Goal: Check status: Check status

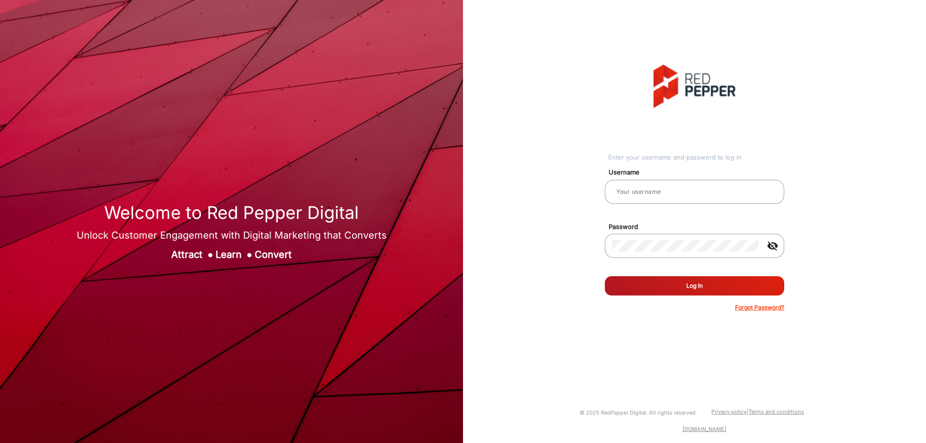
type input "CSTeam_Briefing Form"
click at [695, 286] on button "Log In" at bounding box center [694, 285] width 179 height 19
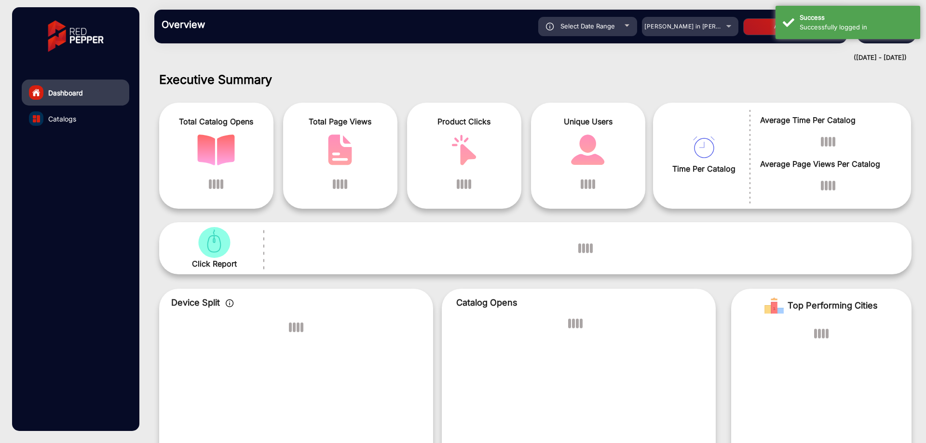
scroll to position [7, 0]
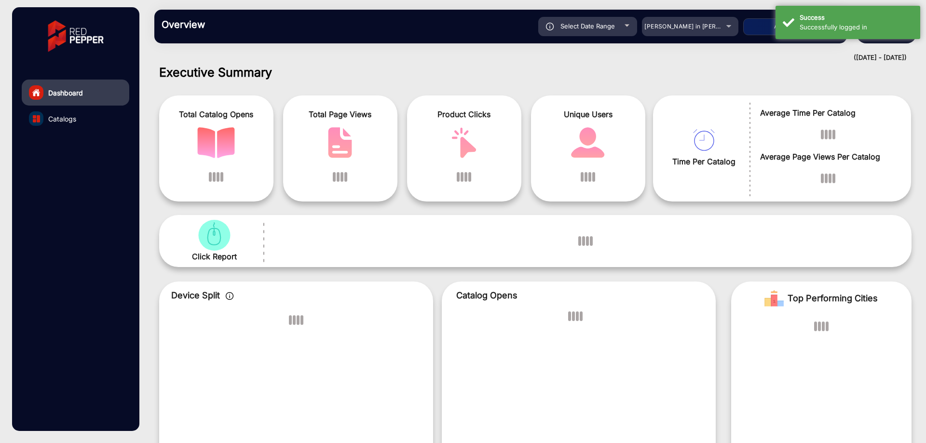
click at [735, 79] on h1 "Executive Summary" at bounding box center [535, 72] width 752 height 14
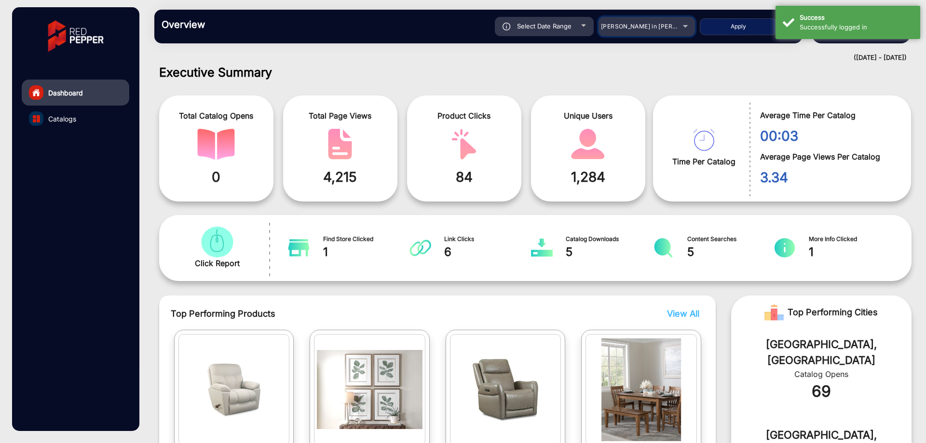
click at [703, 29] on div "Select Date Range [DATE] [DATE] – [DATE] [DATE] [PERSON_NAME] in [PERSON_NAME] …" at bounding box center [510, 26] width 570 height 19
click at [647, 32] on mat-select "[PERSON_NAME] in [PERSON_NAME]" at bounding box center [647, 26] width 96 height 19
click at [649, 31] on div "[PERSON_NAME] in [PERSON_NAME]" at bounding box center [639, 27] width 77 height 12
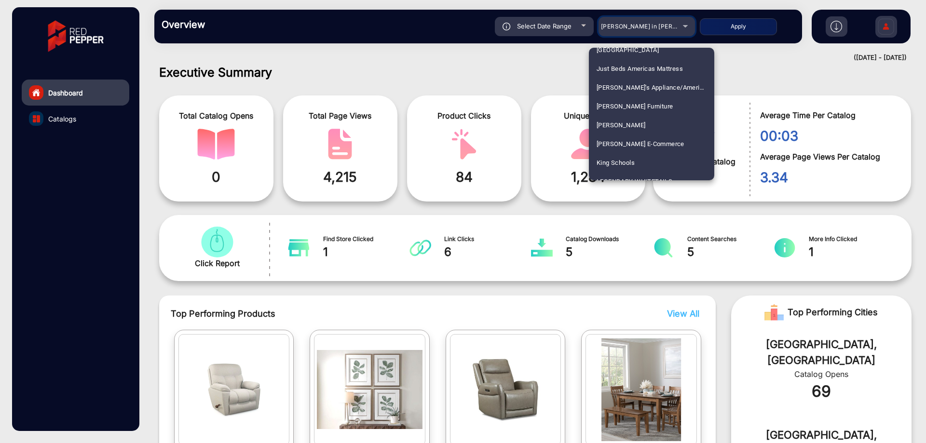
scroll to position [1688, 0]
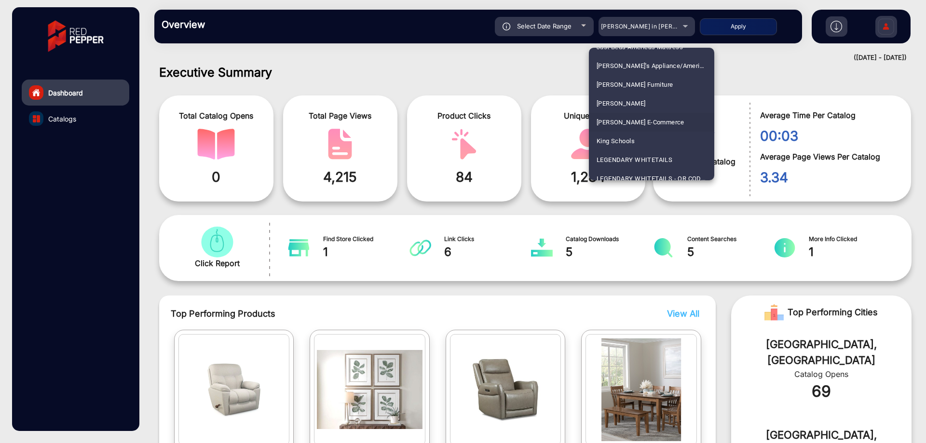
click at [652, 128] on span "[PERSON_NAME] E-Commerce" at bounding box center [641, 122] width 88 height 19
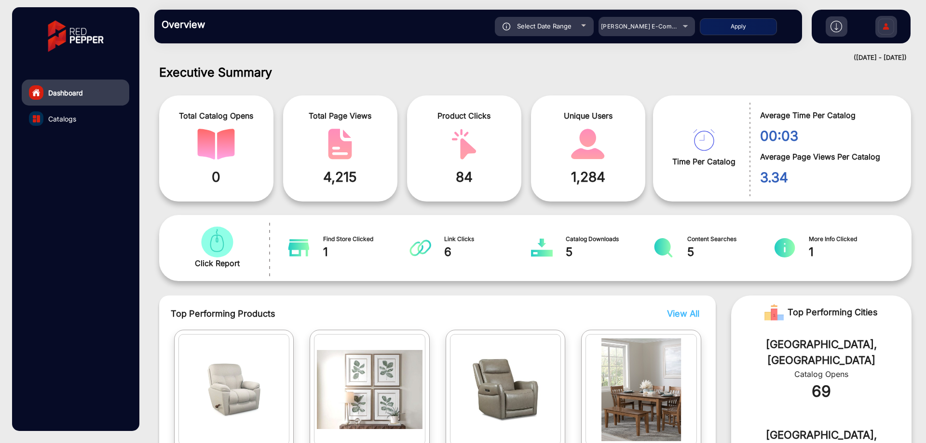
click at [716, 21] on button "Apply" at bounding box center [738, 26] width 77 height 17
type input "[DATE]"
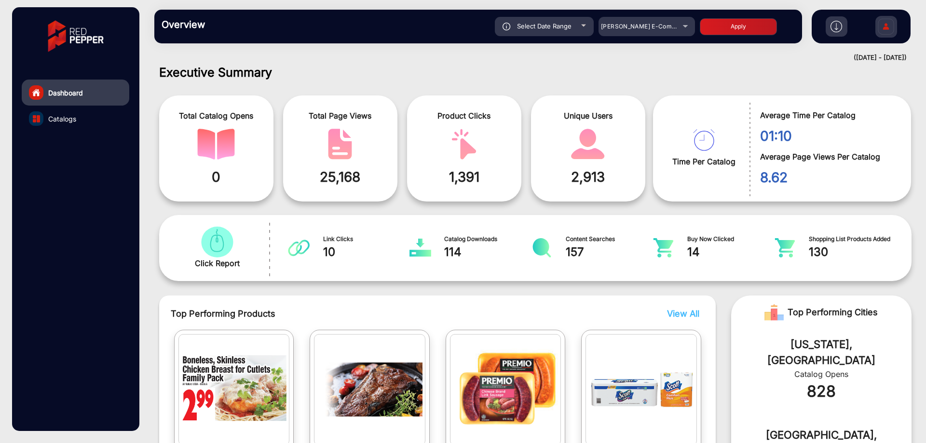
click at [546, 27] on span "Select Date Range" at bounding box center [544, 26] width 54 height 8
type input "[DATE]"
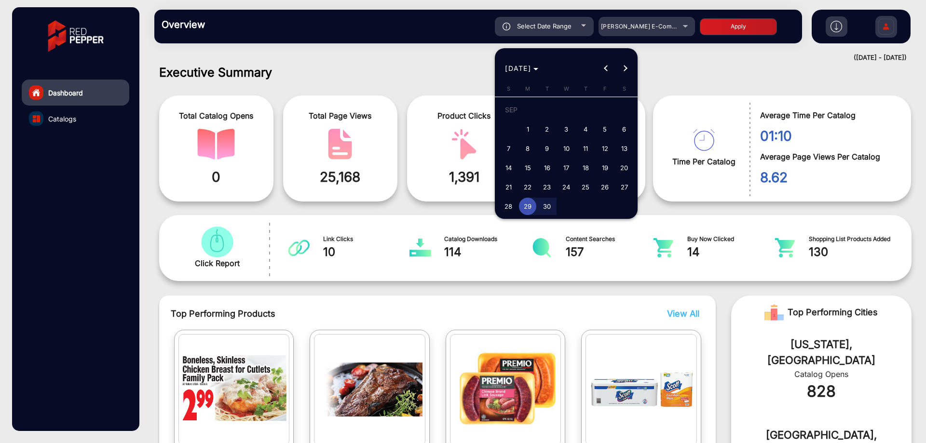
click at [548, 141] on span "9" at bounding box center [546, 148] width 17 height 17
type input "[DATE]"
click at [552, 172] on span "16" at bounding box center [546, 167] width 17 height 17
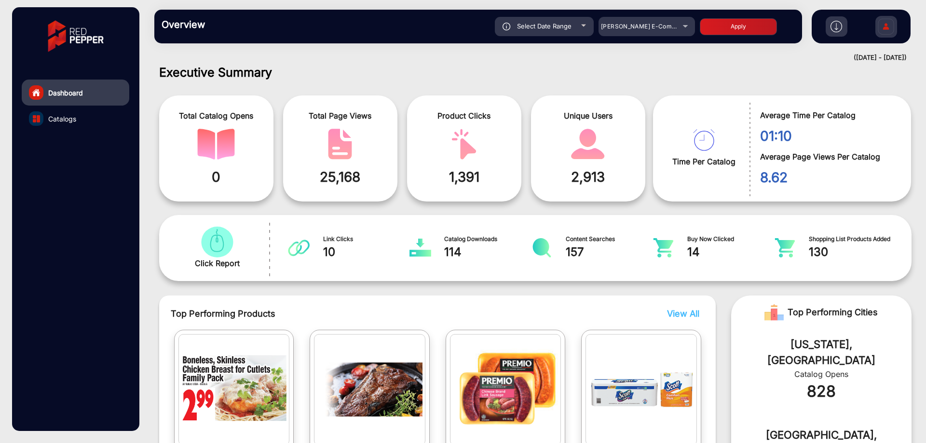
type input "[DATE]"
click at [749, 23] on button "Apply" at bounding box center [738, 26] width 77 height 17
type input "[DATE]"
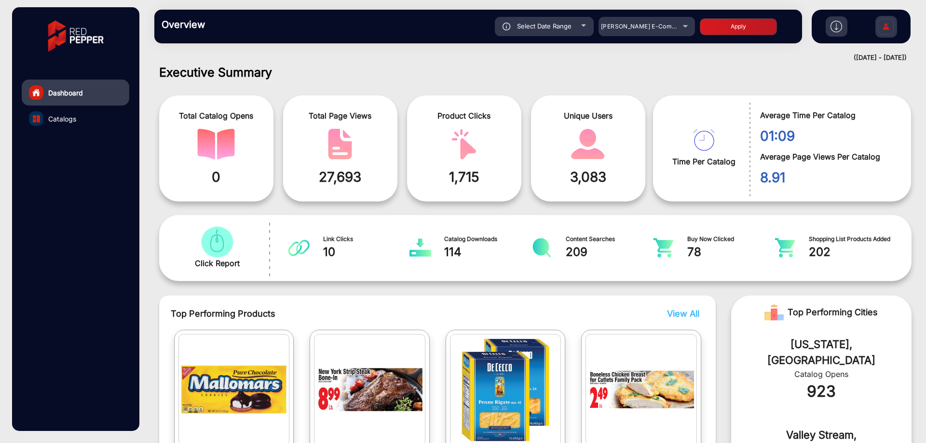
click at [82, 121] on link "Catalogs" at bounding box center [76, 119] width 108 height 26
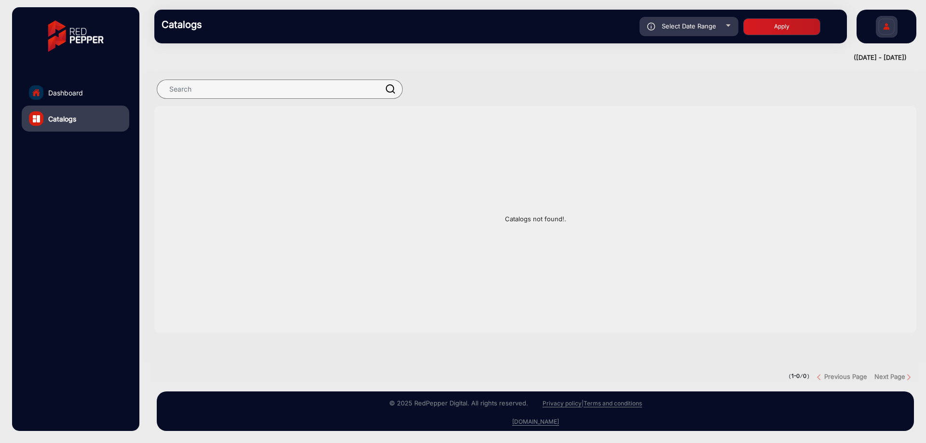
click at [715, 22] on div "Select Date Range" at bounding box center [689, 26] width 99 height 19
type input "[DATE]"
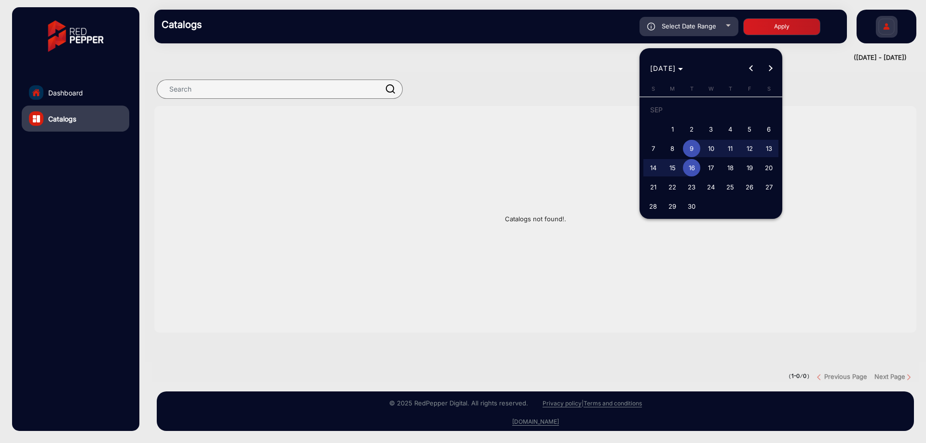
click at [424, 67] on div at bounding box center [463, 221] width 926 height 443
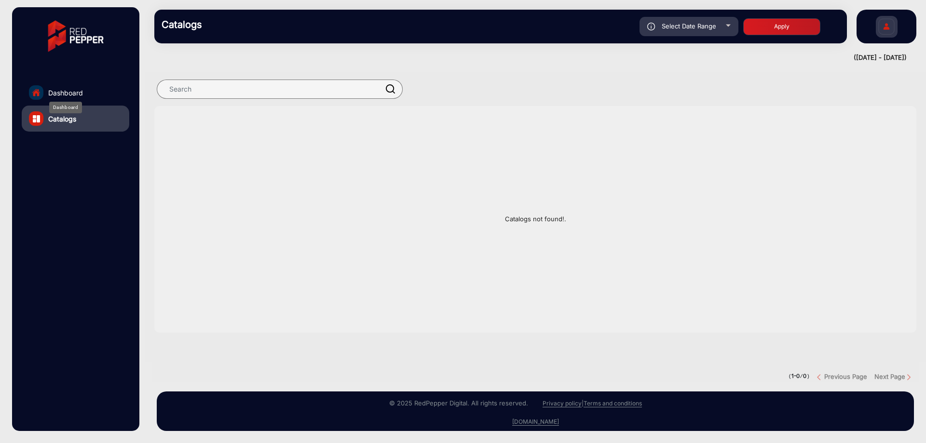
click at [67, 89] on span "Dashboard" at bounding box center [65, 93] width 35 height 10
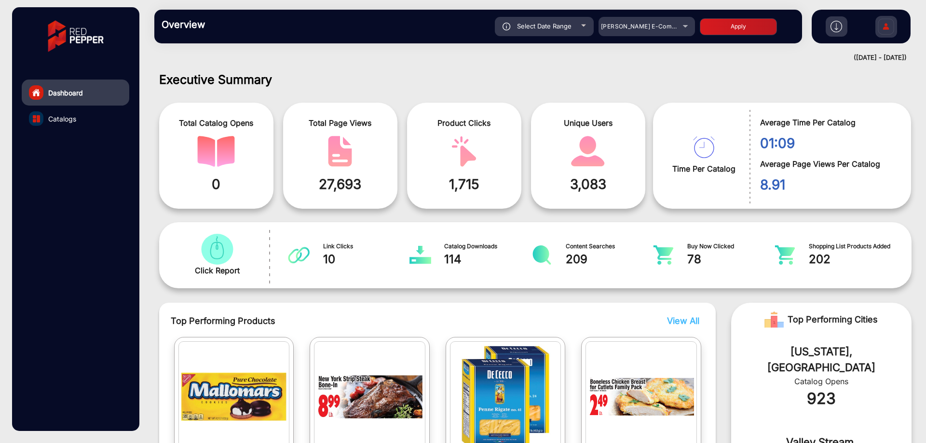
scroll to position [7, 0]
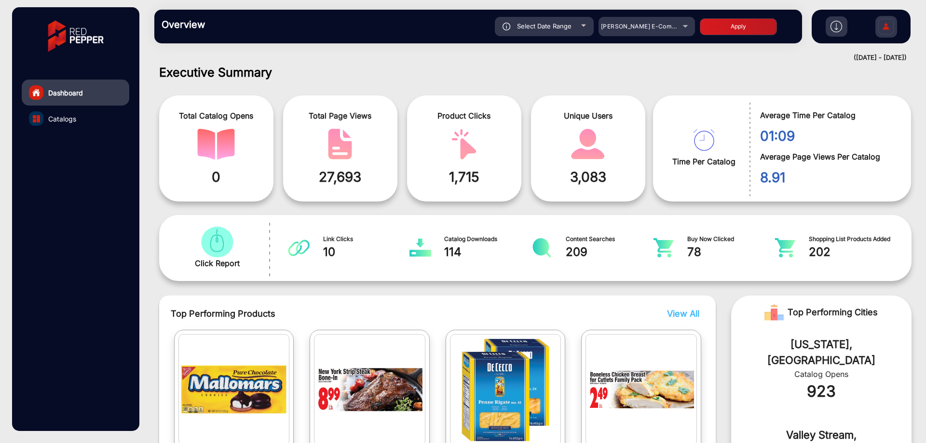
click at [555, 31] on div "Select Date Range" at bounding box center [544, 26] width 99 height 19
type input "[DATE]"
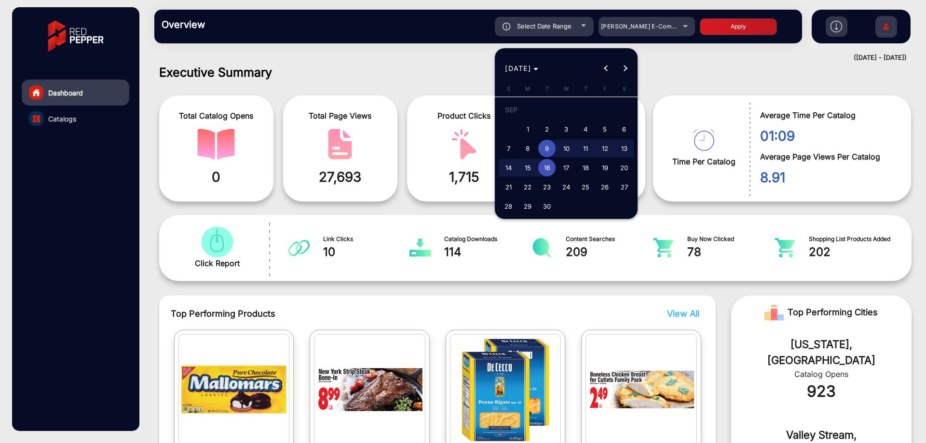
click at [602, 70] on span "Previous month" at bounding box center [606, 68] width 19 height 19
click at [601, 112] on span "1" at bounding box center [604, 112] width 17 height 20
type input "[DATE]"
click at [625, 67] on button "Next month" at bounding box center [625, 68] width 19 height 19
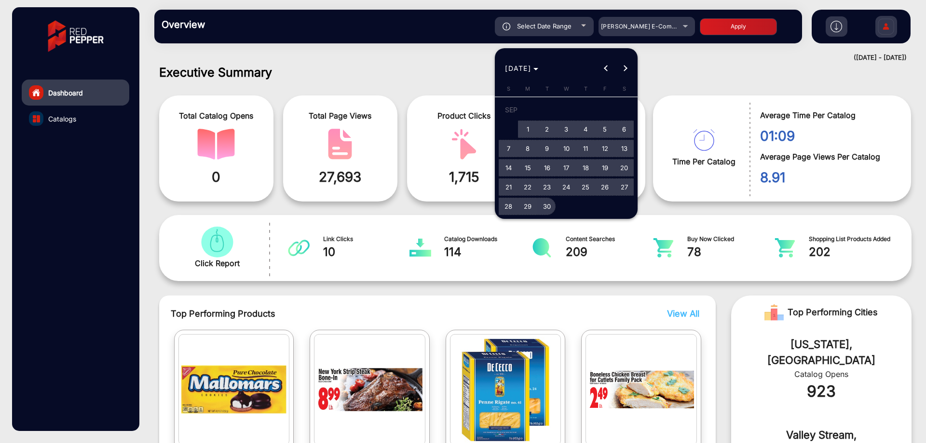
click at [556, 204] on button "30" at bounding box center [546, 206] width 19 height 19
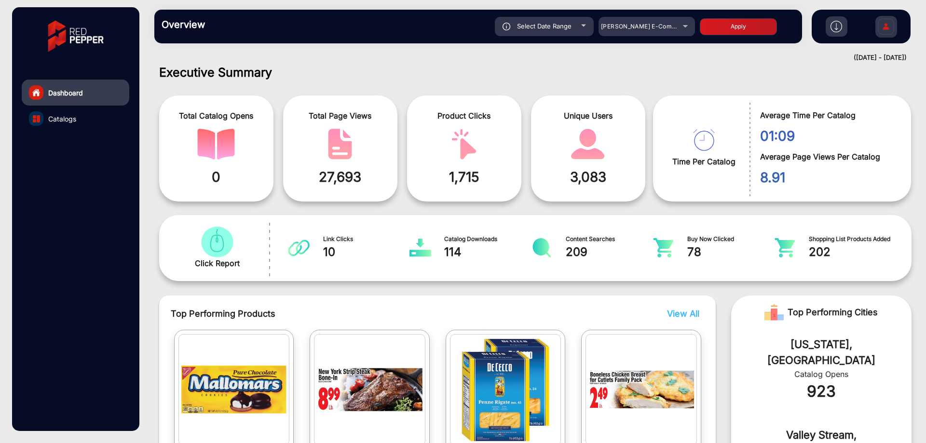
type input "[DATE]"
click at [744, 27] on button "Apply" at bounding box center [738, 26] width 77 height 17
type input "[DATE]"
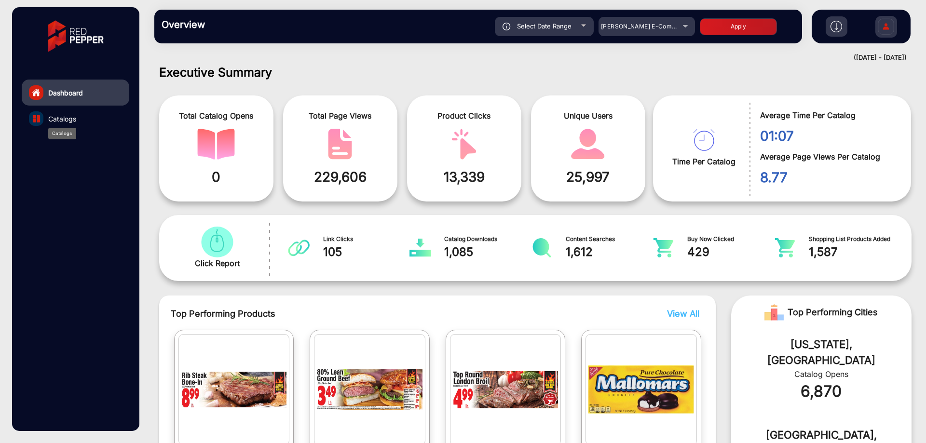
click at [49, 123] on span "Catalogs" at bounding box center [62, 119] width 28 height 10
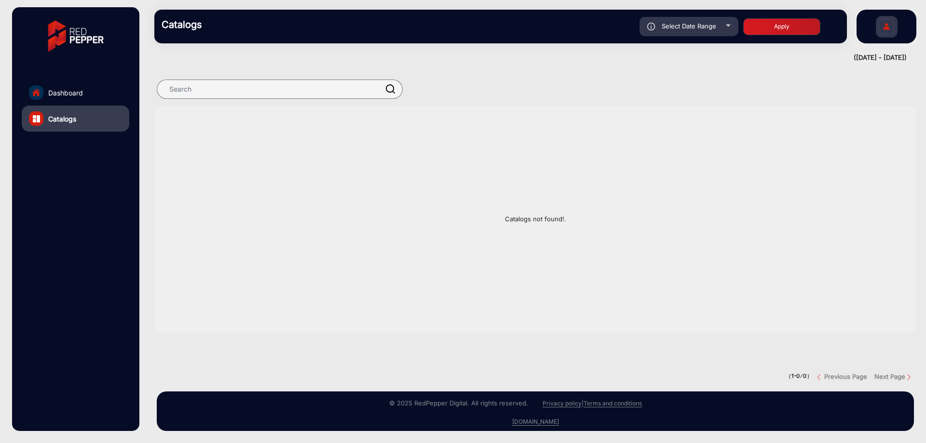
click at [721, 31] on div "Select Date Range" at bounding box center [689, 26] width 99 height 19
type input "[DATE]"
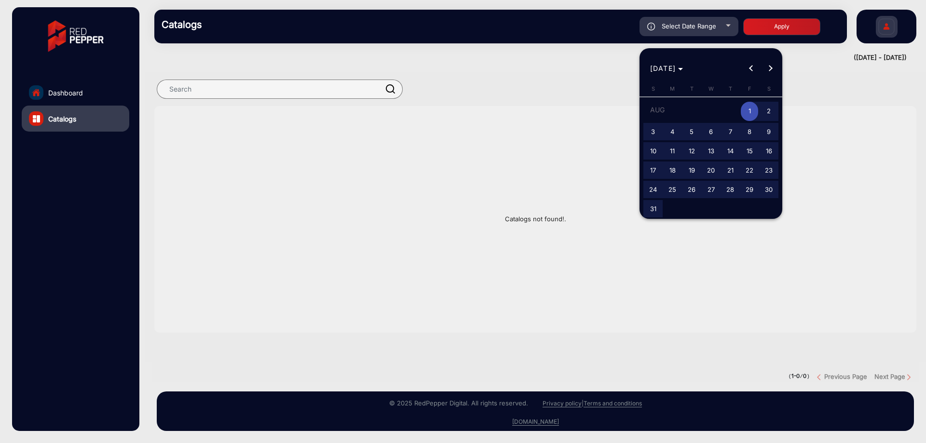
click at [338, 156] on div at bounding box center [463, 221] width 926 height 443
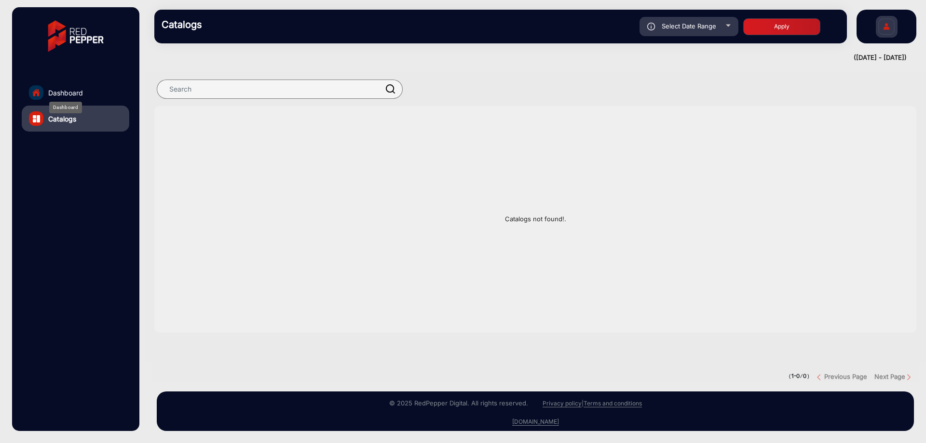
click at [80, 89] on span "Dashboard" at bounding box center [65, 93] width 35 height 10
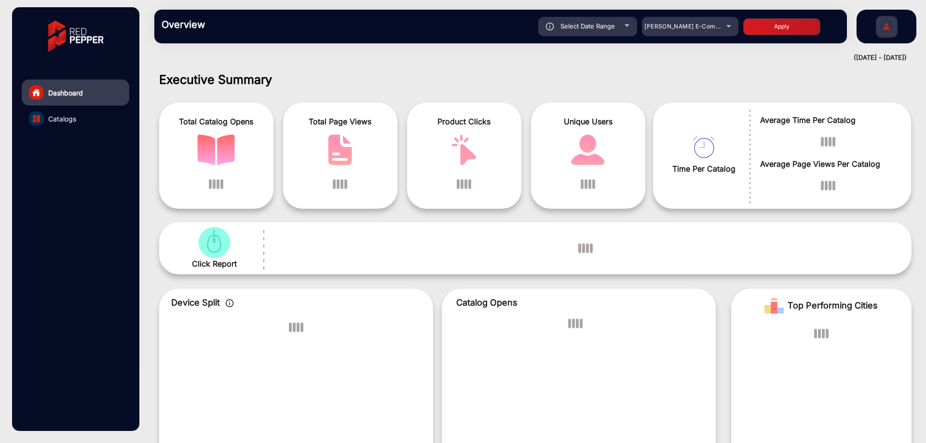
scroll to position [7, 0]
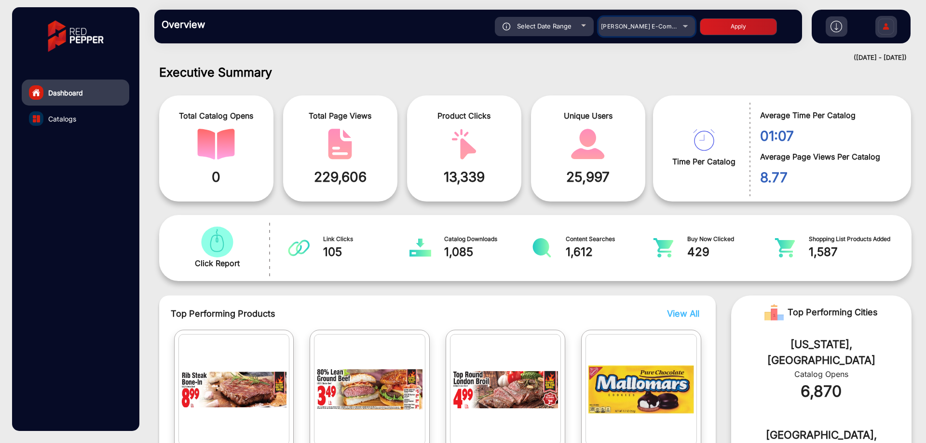
click at [657, 24] on span "[PERSON_NAME] E-Commerce" at bounding box center [646, 26] width 90 height 7
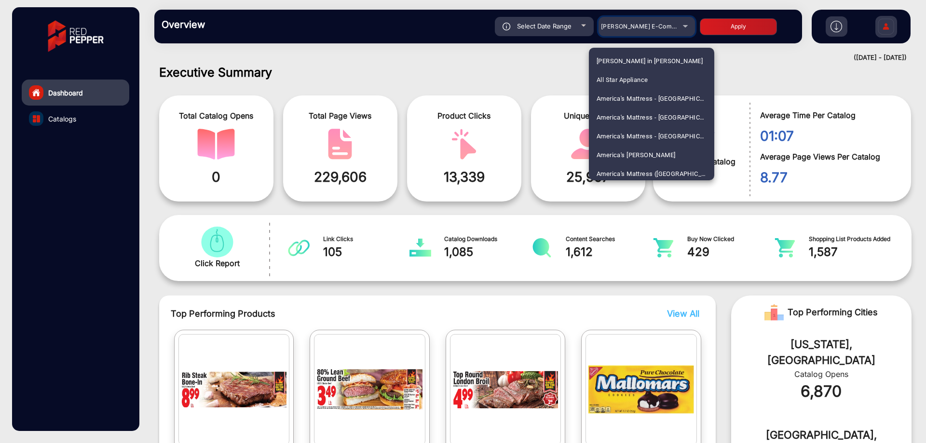
scroll to position [1639, 0]
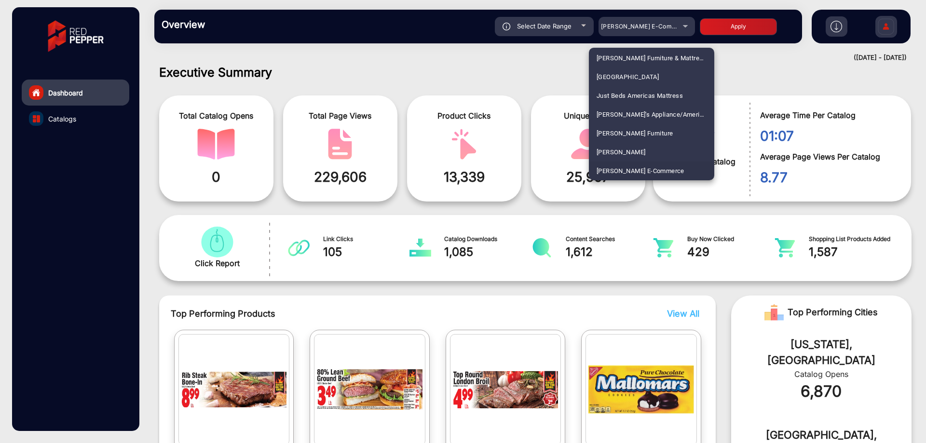
click at [625, 303] on div at bounding box center [463, 221] width 926 height 443
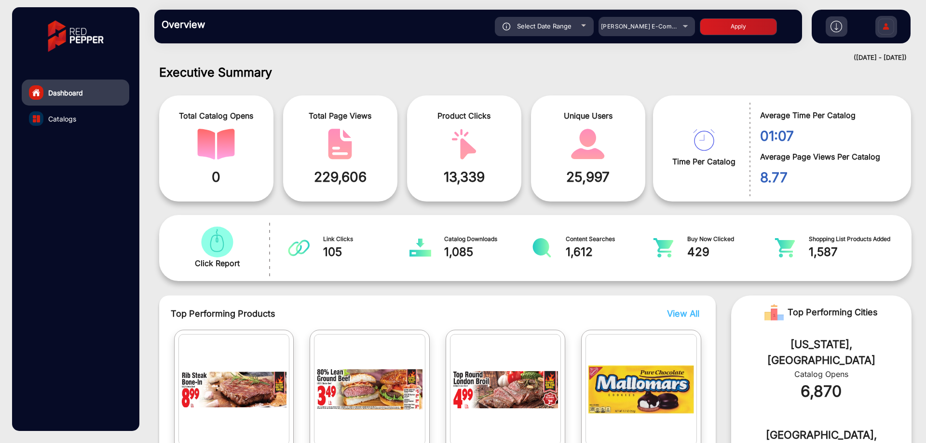
click at [238, 164] on div "Total Catalog Opens 0" at bounding box center [216, 148] width 114 height 106
click at [624, 24] on span "[PERSON_NAME] E-Commerce" at bounding box center [646, 26] width 90 height 7
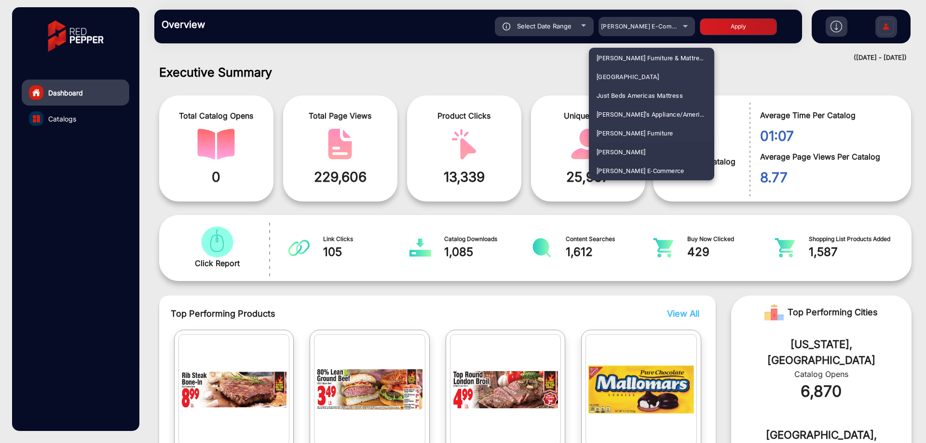
click at [638, 150] on mat-option "[PERSON_NAME]" at bounding box center [651, 152] width 125 height 19
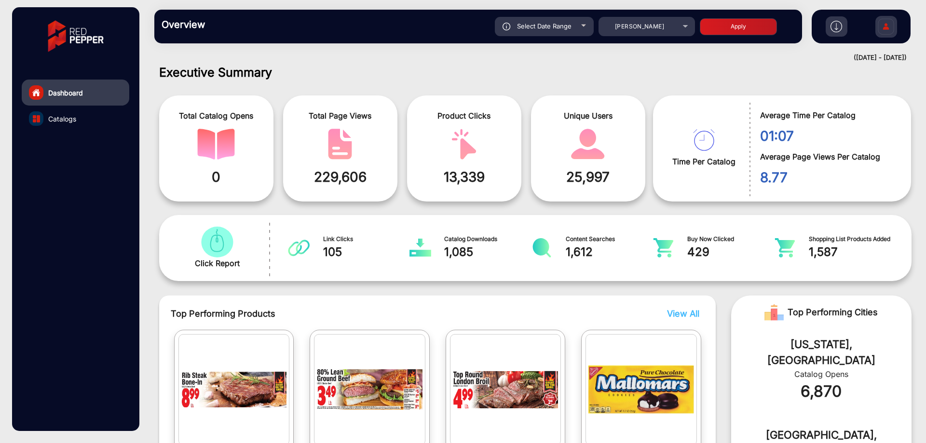
click at [735, 22] on button "Apply" at bounding box center [738, 26] width 77 height 17
type input "[DATE]"
click at [684, 25] on div "[PERSON_NAME]" at bounding box center [647, 27] width 96 height 12
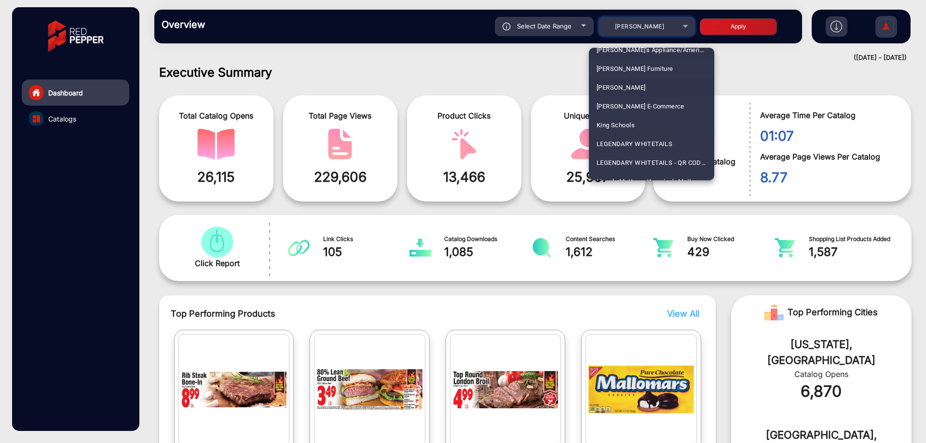
scroll to position [1717, 0]
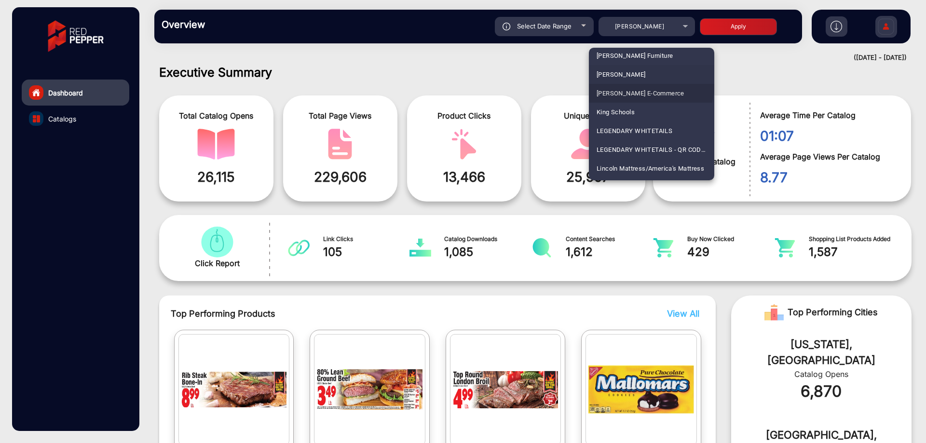
click at [647, 85] on span "[PERSON_NAME] E-Commerce" at bounding box center [641, 93] width 88 height 19
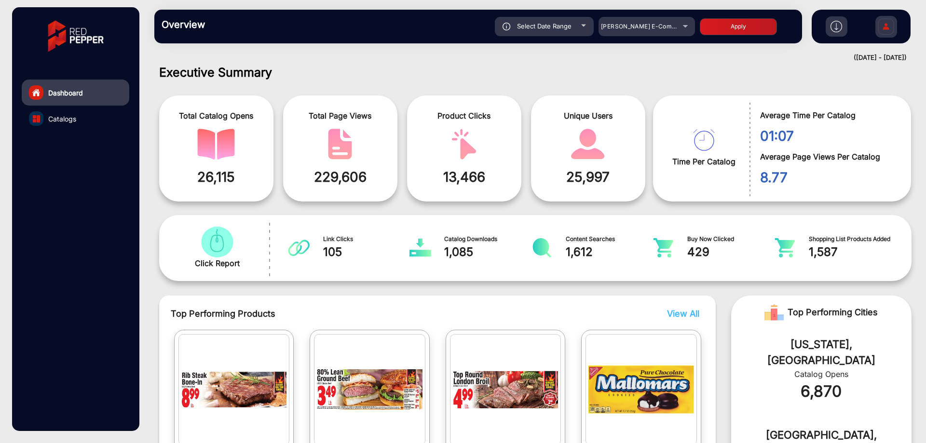
click at [743, 18] on button "Apply" at bounding box center [738, 26] width 77 height 17
type input "[DATE]"
click at [645, 27] on span "[PERSON_NAME] E-Commerce" at bounding box center [646, 26] width 90 height 7
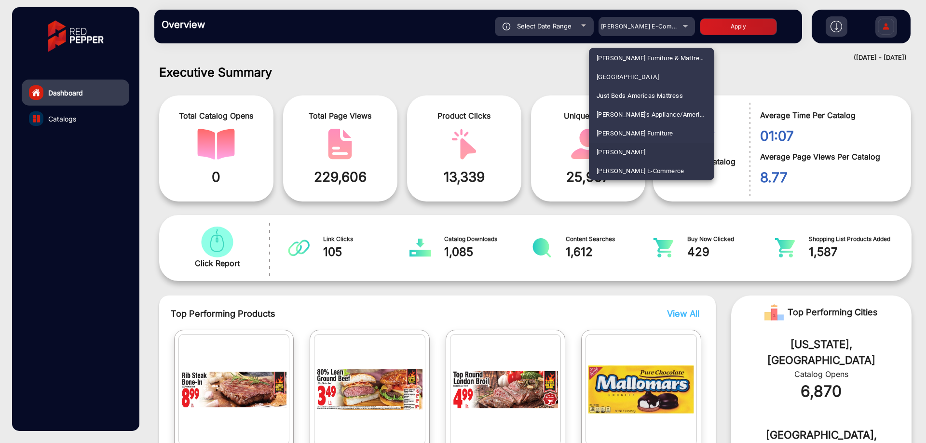
click at [629, 147] on span "[PERSON_NAME]" at bounding box center [621, 152] width 49 height 19
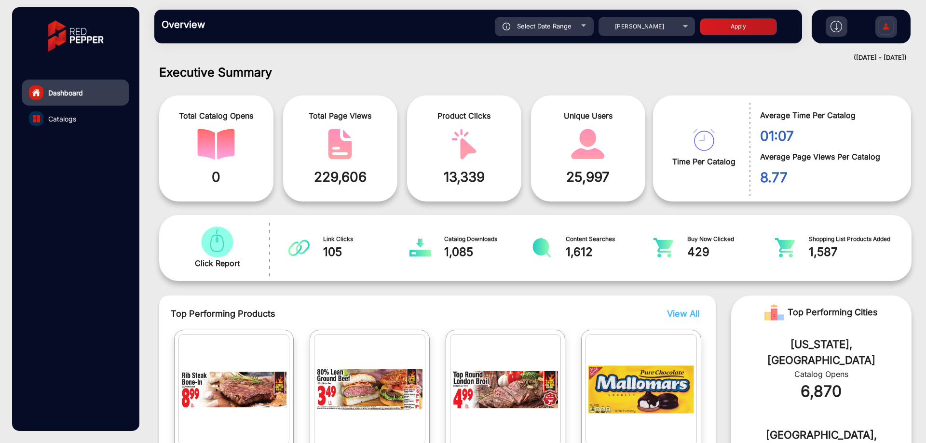
click at [718, 29] on button "Apply" at bounding box center [738, 26] width 77 height 17
type input "[DATE]"
click at [92, 122] on link "Catalogs" at bounding box center [76, 119] width 108 height 26
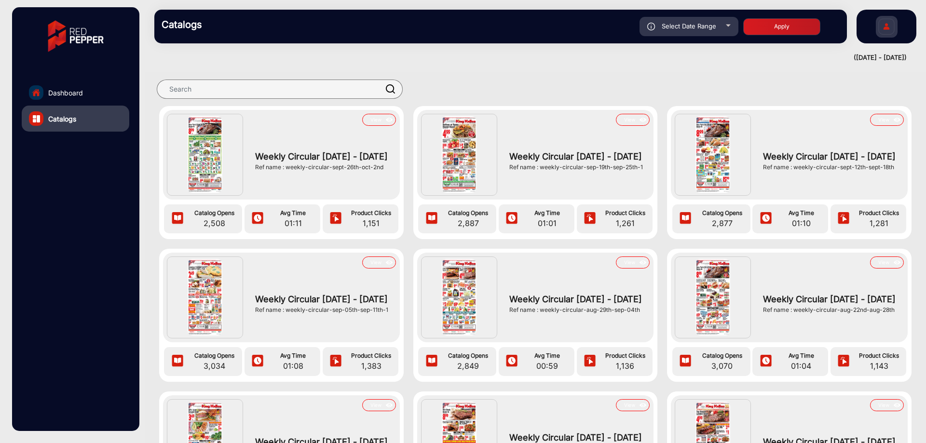
click at [697, 31] on div "Select Date Range" at bounding box center [689, 26] width 99 height 19
type input "[DATE]"
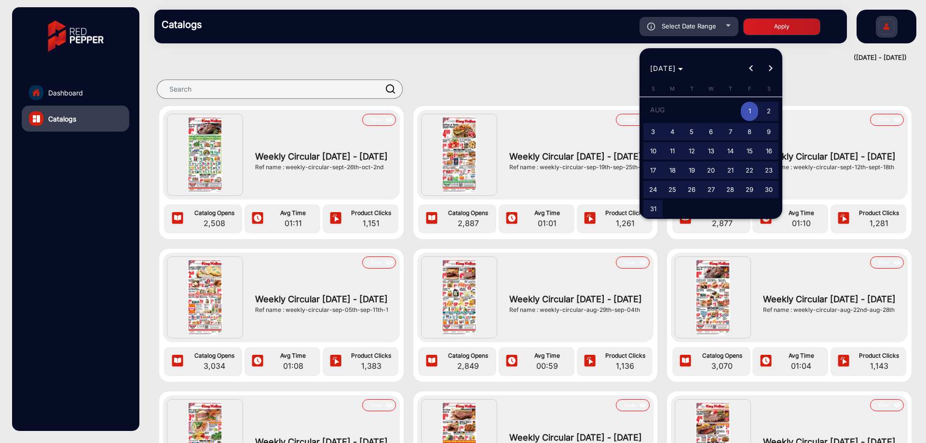
click at [75, 78] on div at bounding box center [463, 221] width 926 height 443
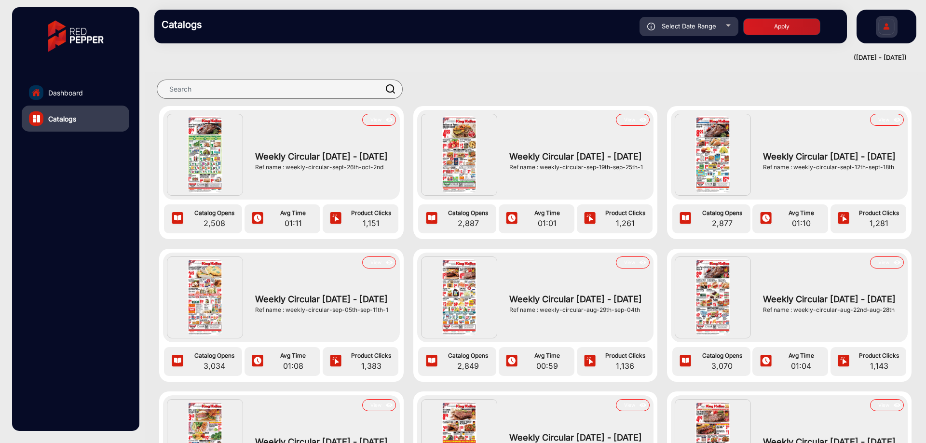
click at [79, 86] on link "Dashboard" at bounding box center [76, 93] width 108 height 26
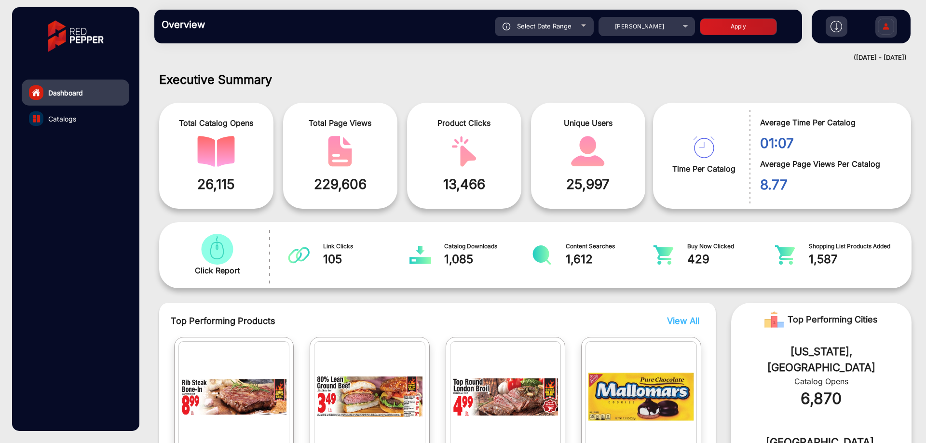
scroll to position [7, 0]
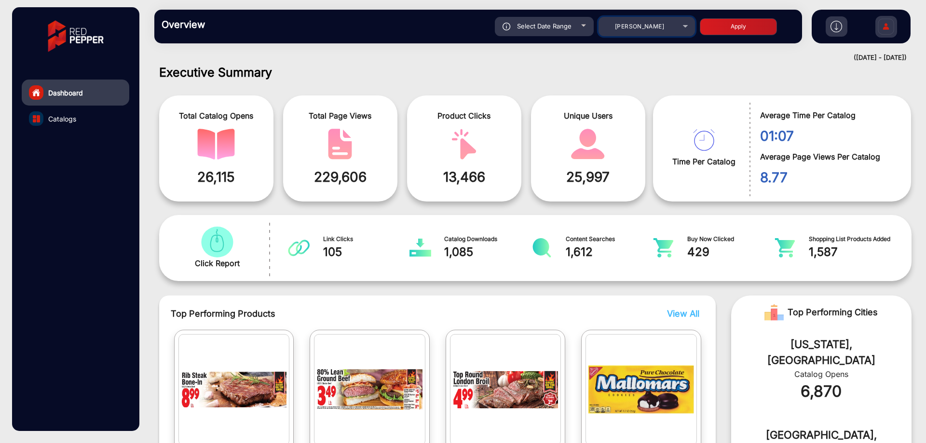
click at [669, 24] on div "[PERSON_NAME]" at bounding box center [639, 27] width 77 height 12
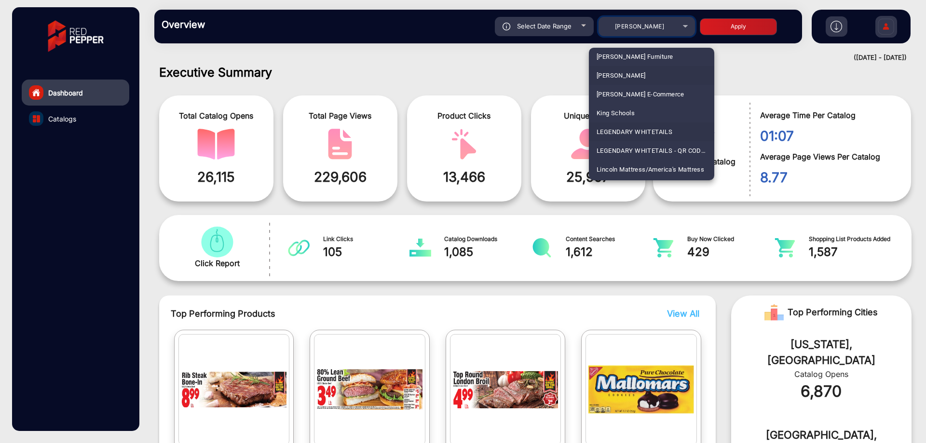
scroll to position [1717, 0]
click at [660, 95] on span "[PERSON_NAME] E-Commerce" at bounding box center [641, 93] width 88 height 19
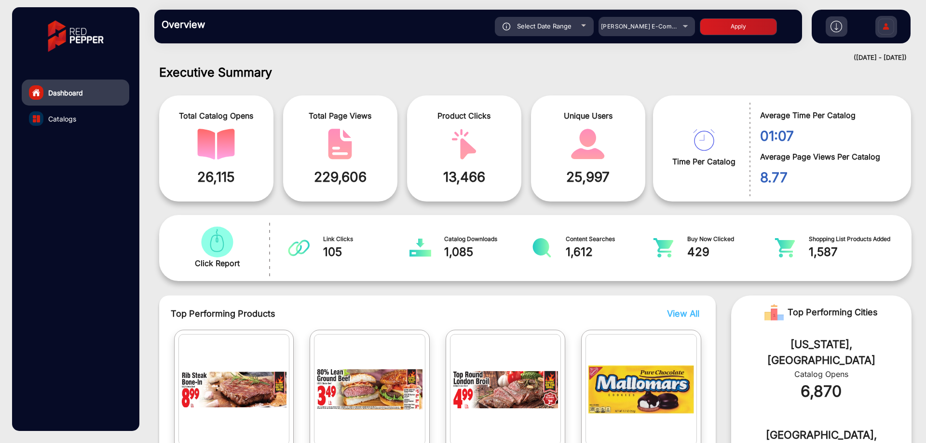
click at [719, 23] on button "Apply" at bounding box center [738, 26] width 77 height 17
type input "[DATE]"
click at [88, 114] on link "Catalogs" at bounding box center [76, 119] width 108 height 26
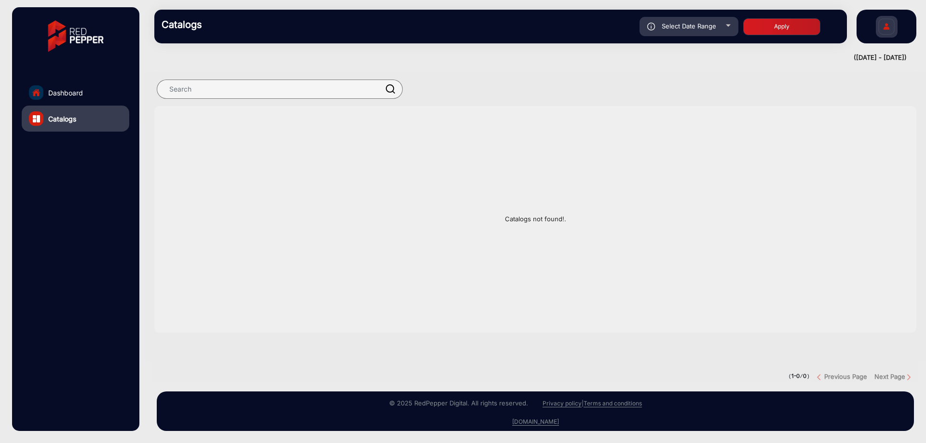
click at [103, 91] on link "Dashboard" at bounding box center [76, 93] width 108 height 26
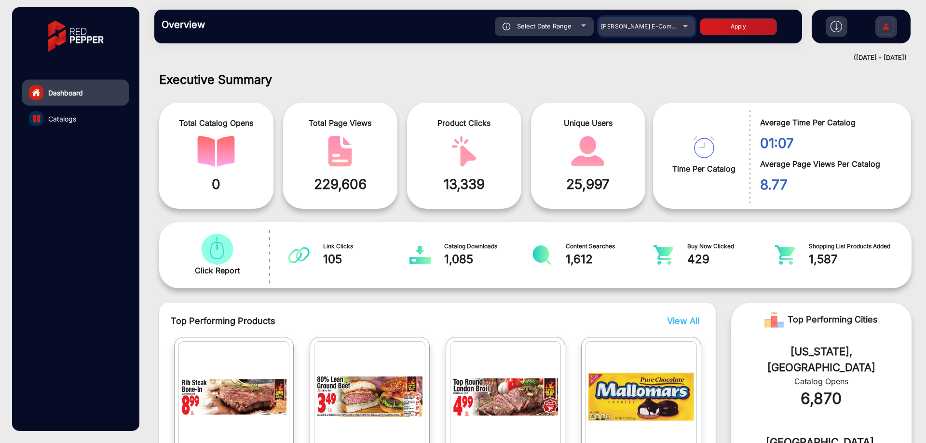
click at [653, 25] on span "[PERSON_NAME] E-Commerce" at bounding box center [646, 26] width 90 height 7
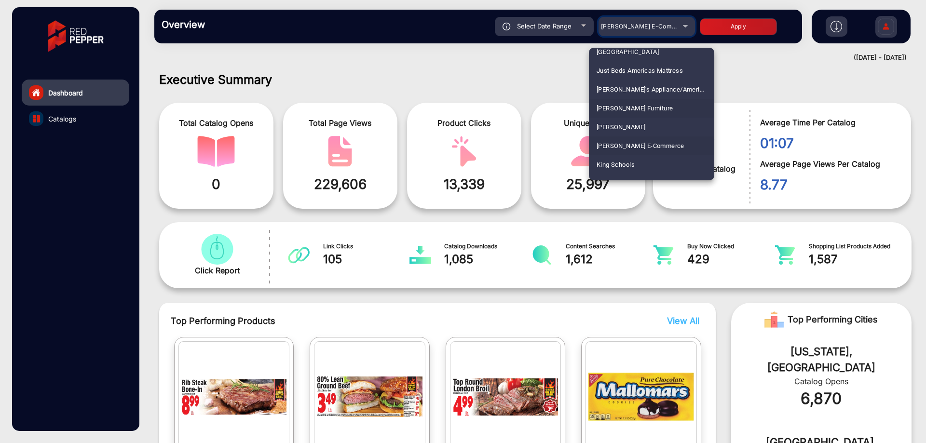
scroll to position [1688, 0]
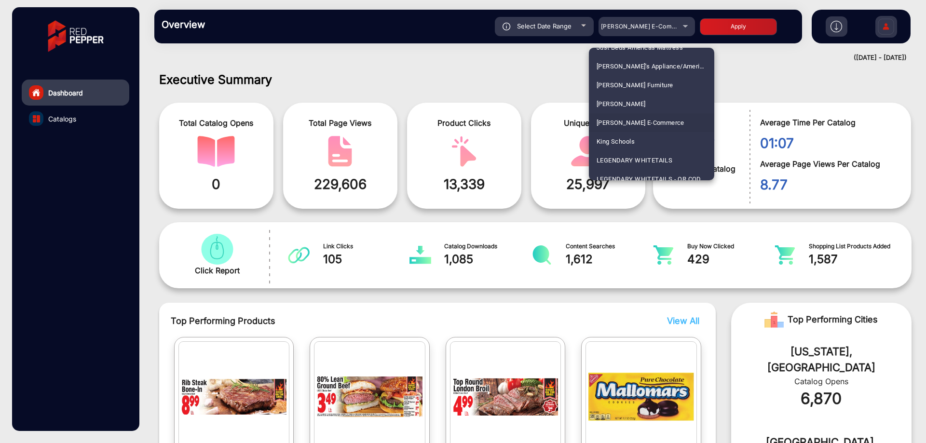
click at [647, 119] on span "[PERSON_NAME] E-Commerce" at bounding box center [641, 122] width 88 height 19
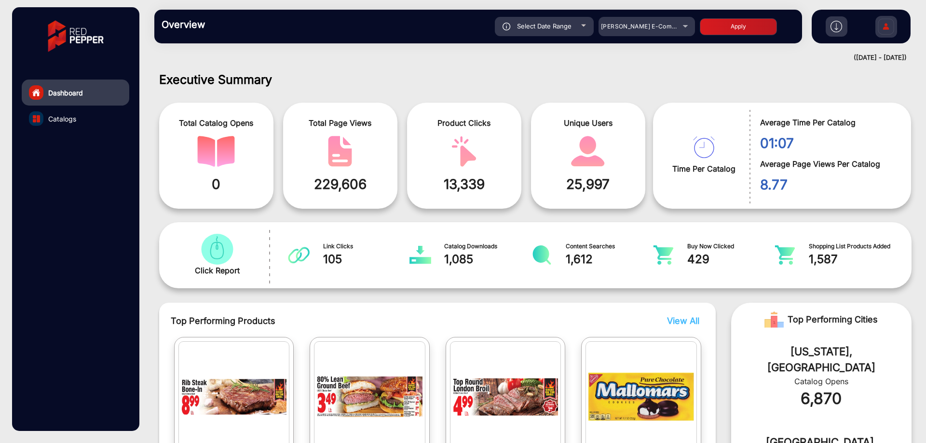
click at [552, 24] on span "Select Date Range" at bounding box center [544, 26] width 54 height 8
type input "[DATE]"
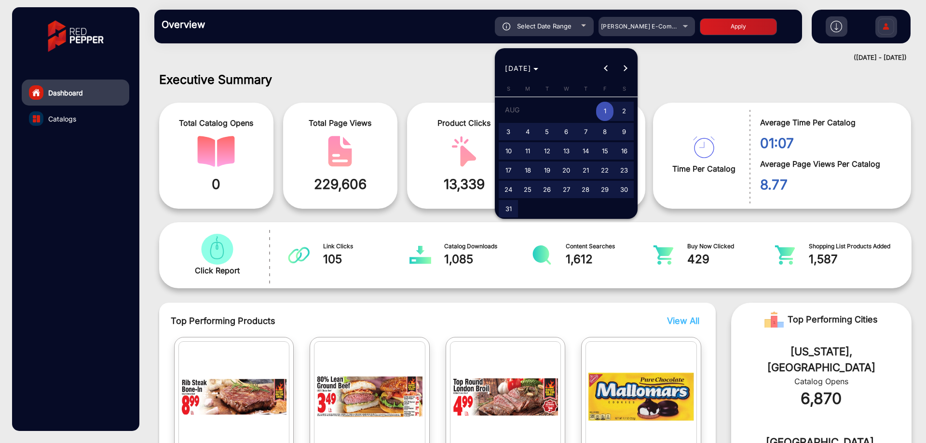
click at [608, 111] on span "1" at bounding box center [604, 112] width 17 height 20
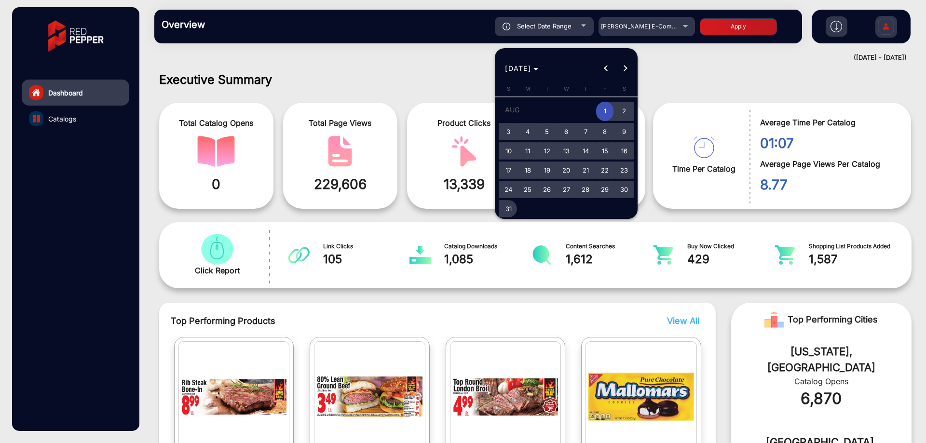
click at [510, 205] on span "31" at bounding box center [508, 208] width 17 height 17
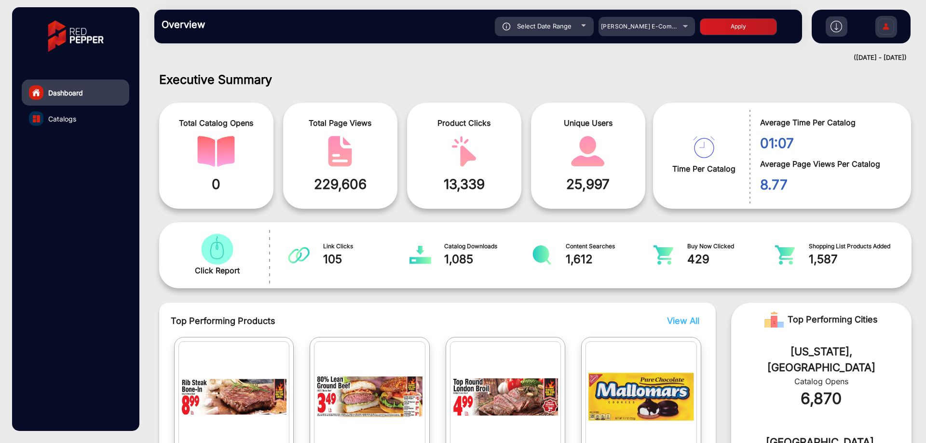
type input "[DATE]"
click at [723, 30] on button "Apply" at bounding box center [738, 26] width 77 height 17
type input "[DATE]"
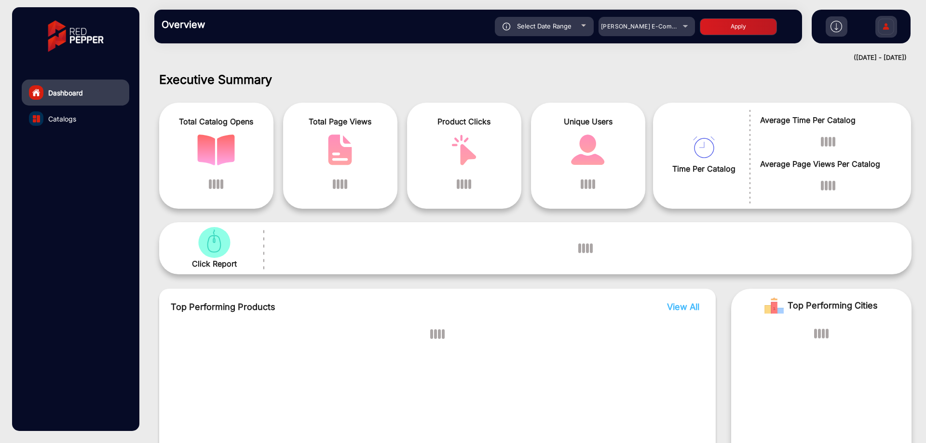
scroll to position [7, 0]
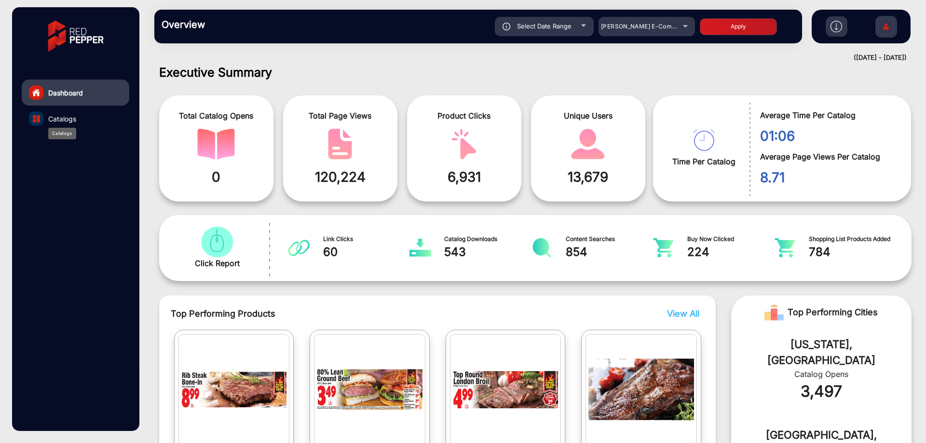
click at [51, 121] on span "Catalogs" at bounding box center [62, 119] width 28 height 10
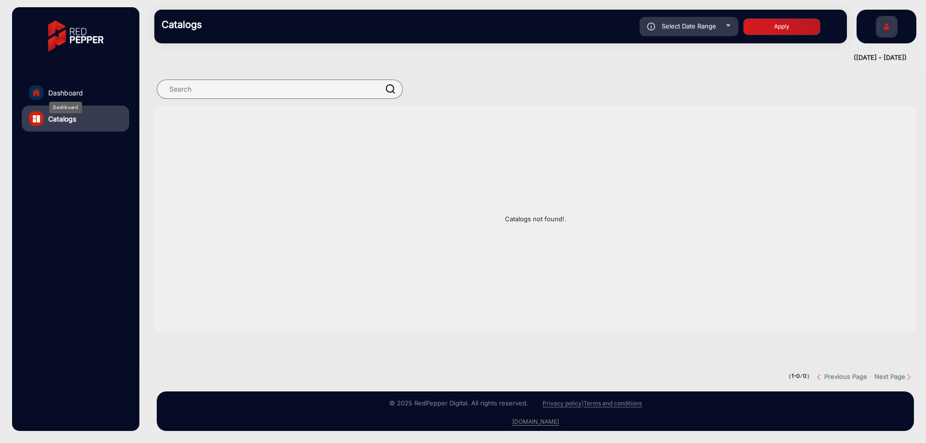
click at [76, 88] on span "Dashboard" at bounding box center [65, 93] width 35 height 10
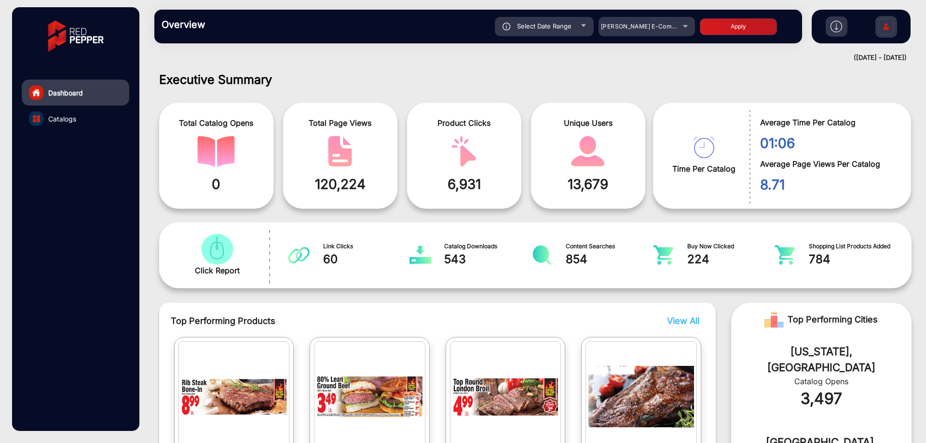
scroll to position [7, 0]
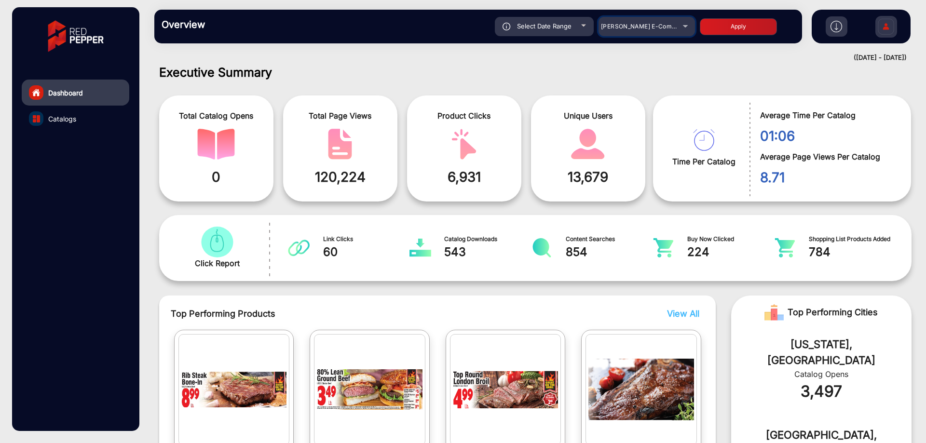
click at [653, 31] on div "[PERSON_NAME] E-Commerce" at bounding box center [639, 27] width 77 height 12
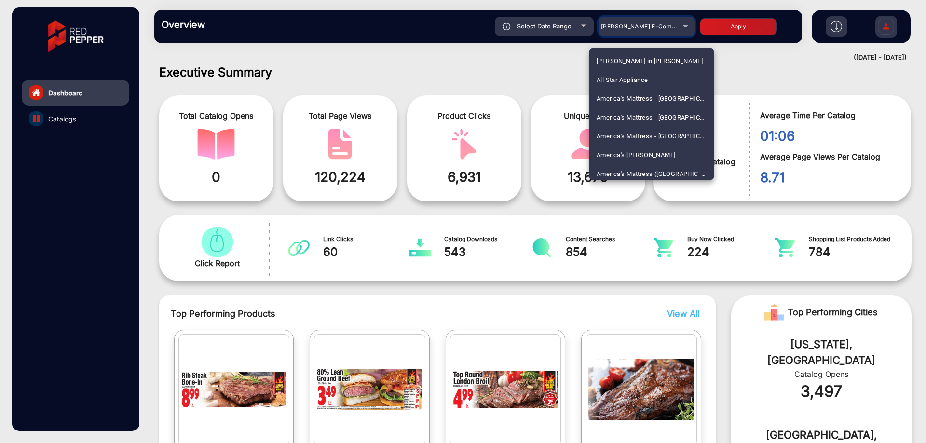
scroll to position [1639, 0]
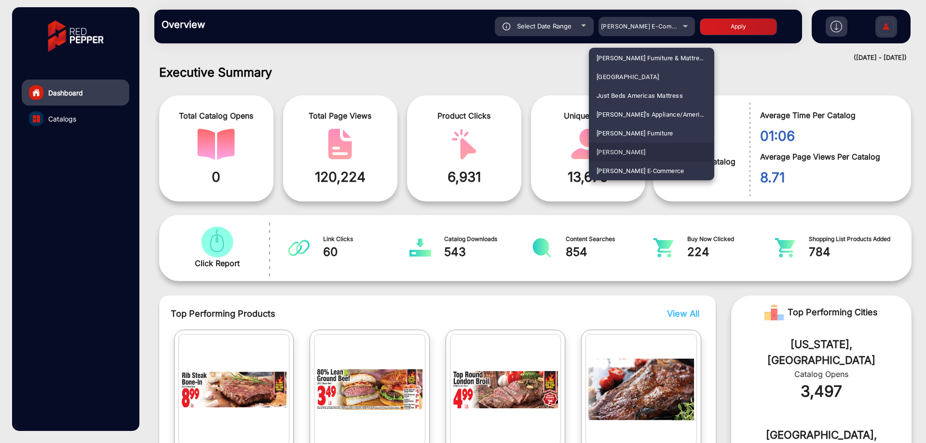
click at [631, 146] on mat-option "[PERSON_NAME]" at bounding box center [651, 152] width 125 height 19
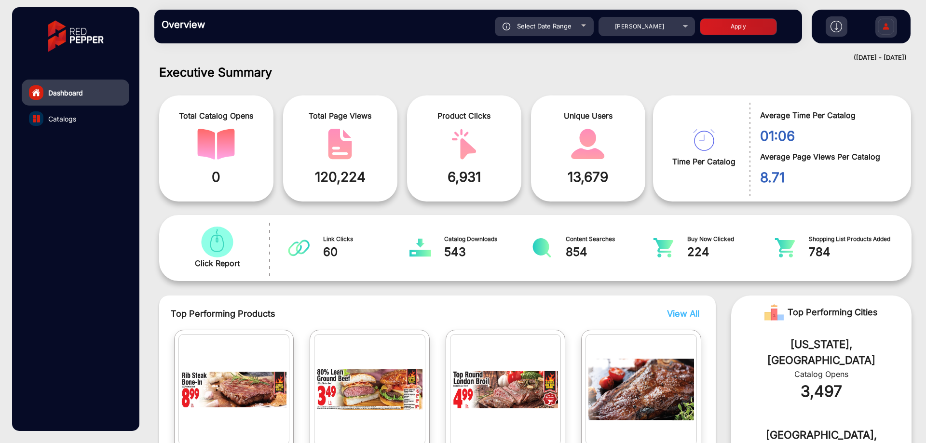
click at [729, 29] on button "Apply" at bounding box center [738, 26] width 77 height 17
type input "[DATE]"
click at [88, 123] on link "Catalogs" at bounding box center [76, 119] width 108 height 26
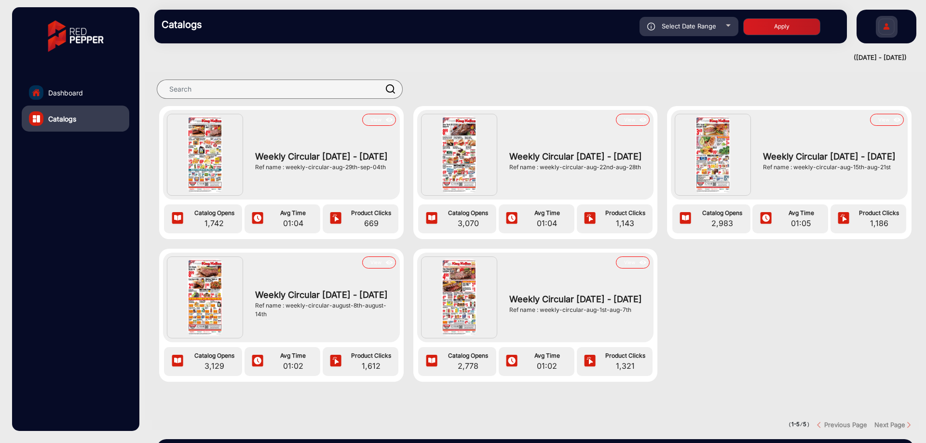
click at [100, 87] on link "Dashboard" at bounding box center [76, 93] width 108 height 26
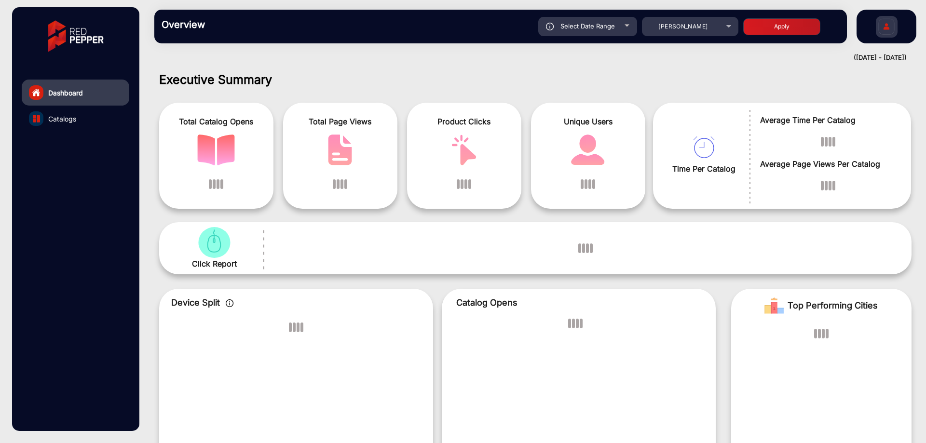
scroll to position [7, 0]
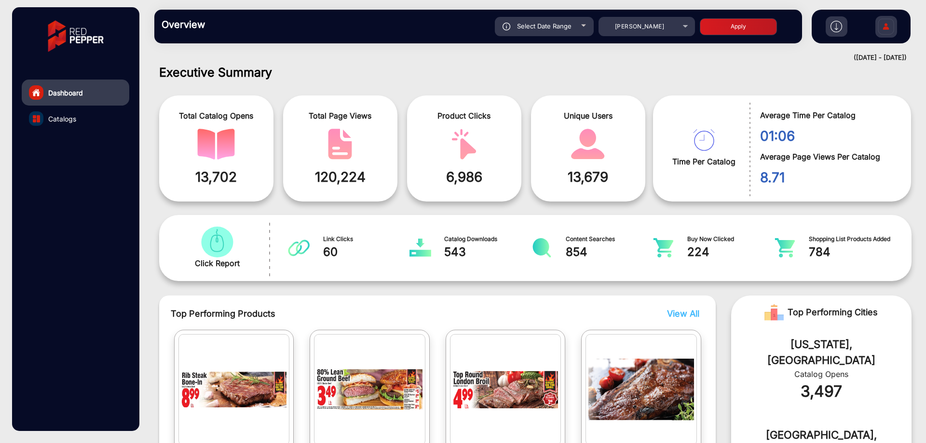
click at [97, 120] on link "Catalogs" at bounding box center [76, 119] width 108 height 26
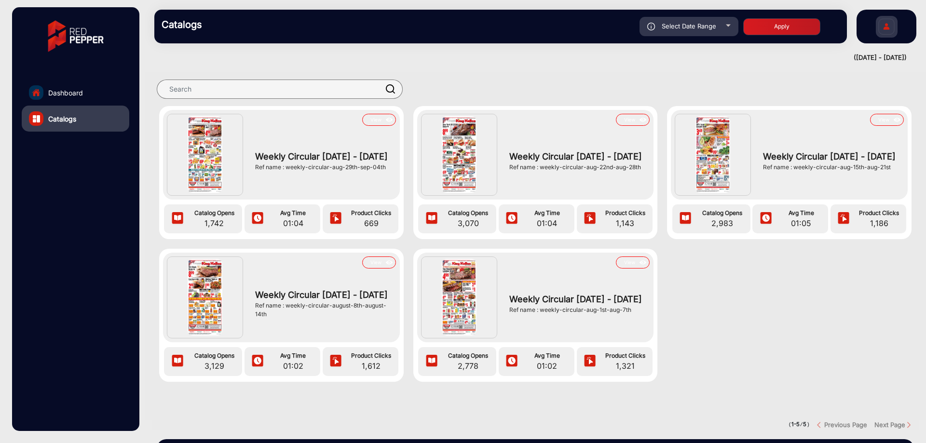
click at [100, 97] on link "Dashboard" at bounding box center [76, 93] width 108 height 26
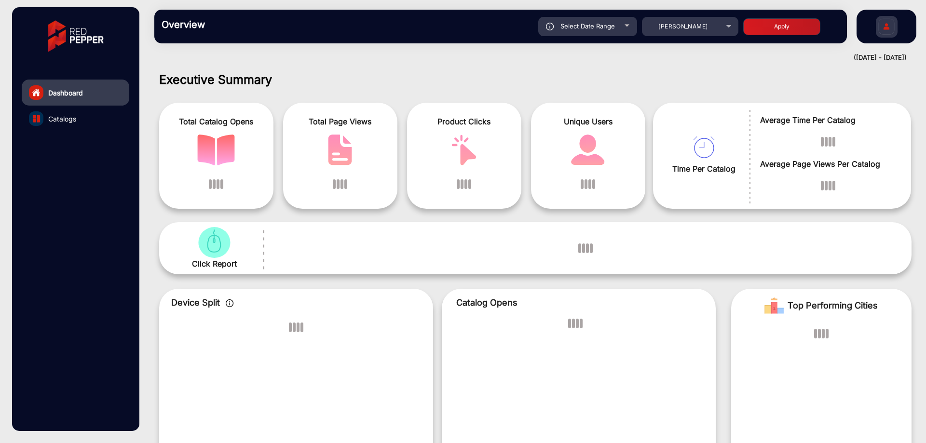
scroll to position [7, 0]
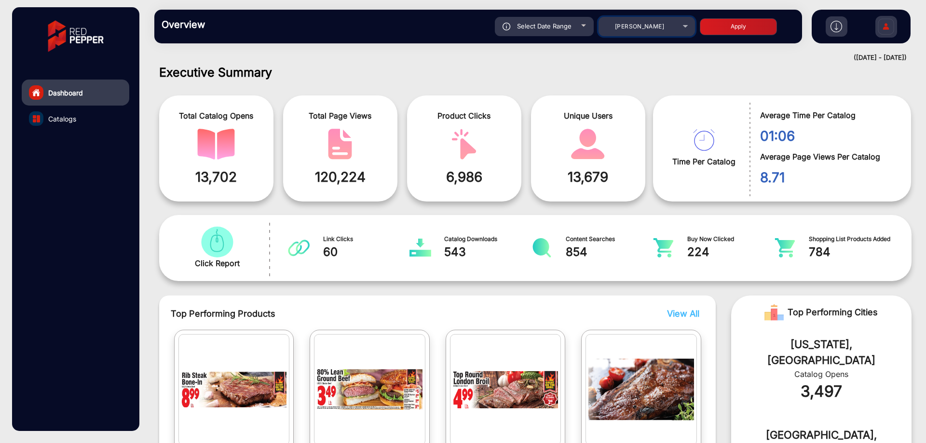
click at [675, 28] on div "[PERSON_NAME]" at bounding box center [639, 27] width 77 height 12
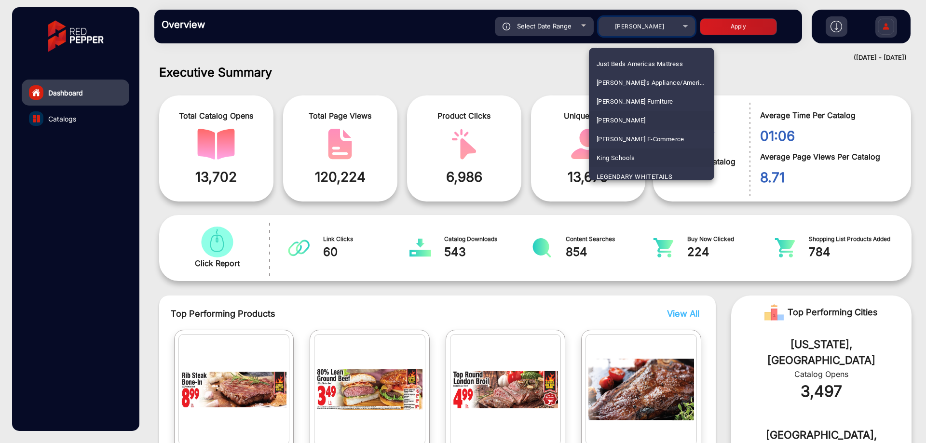
scroll to position [1669, 0]
drag, startPoint x: 643, startPoint y: 135, endPoint x: 655, endPoint y: 120, distance: 18.8
click at [643, 135] on span "[PERSON_NAME] E-Commerce" at bounding box center [641, 141] width 88 height 19
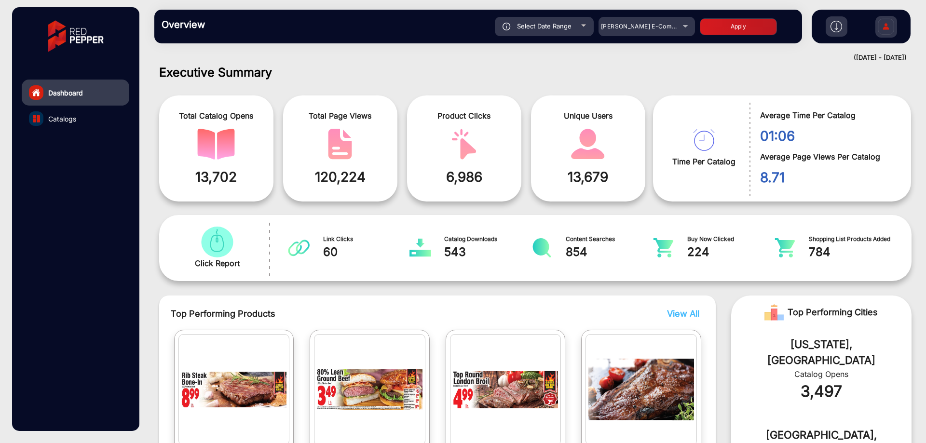
click at [733, 32] on button "Apply" at bounding box center [738, 26] width 77 height 17
type input "[DATE]"
